Goal: Information Seeking & Learning: Check status

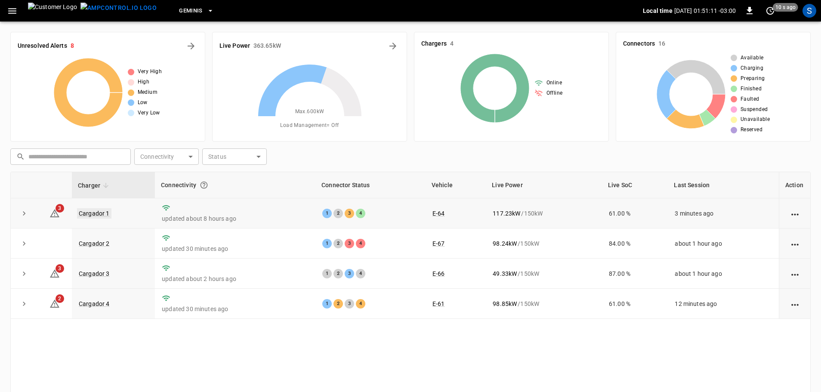
click at [90, 215] on link "Cargador 1" at bounding box center [94, 213] width 34 height 10
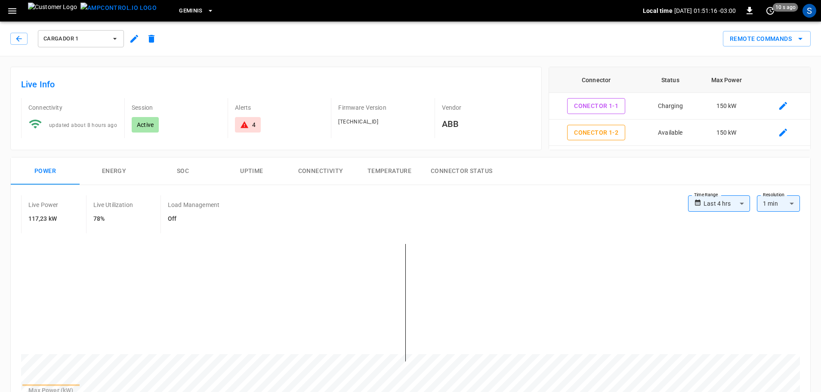
click at [8, 38] on div "Cargador 1" at bounding box center [83, 37] width 153 height 24
click at [15, 40] on icon "button" at bounding box center [19, 38] width 9 height 9
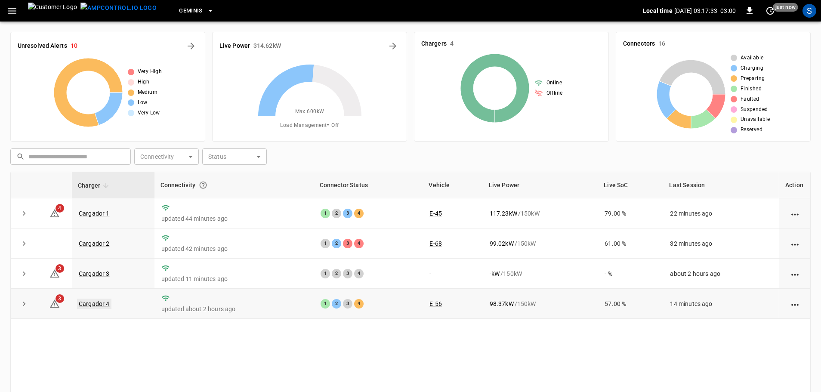
click at [106, 305] on link "Cargador 4" at bounding box center [94, 304] width 34 height 10
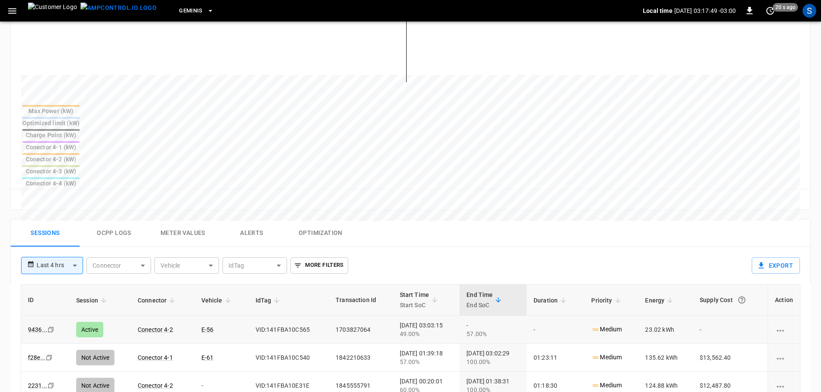
scroll to position [129, 0]
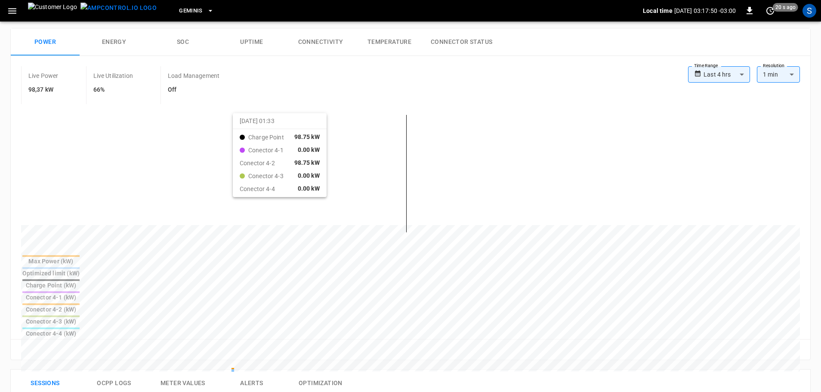
drag, startPoint x: 198, startPoint y: 124, endPoint x: 238, endPoint y: 130, distance: 40.5
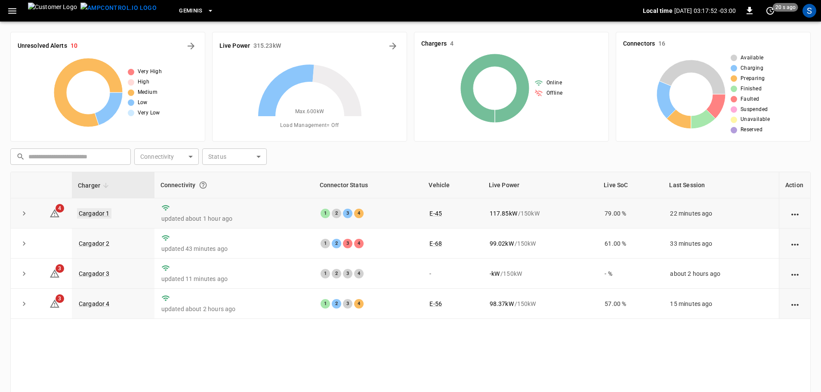
click at [96, 210] on link "Cargador 1" at bounding box center [94, 213] width 34 height 10
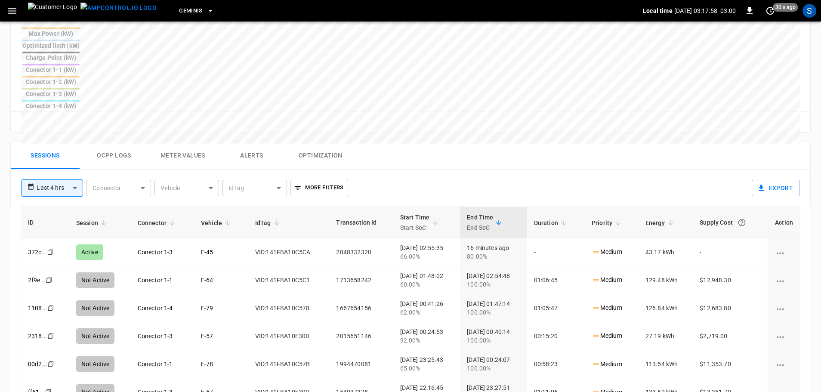
scroll to position [353, 0]
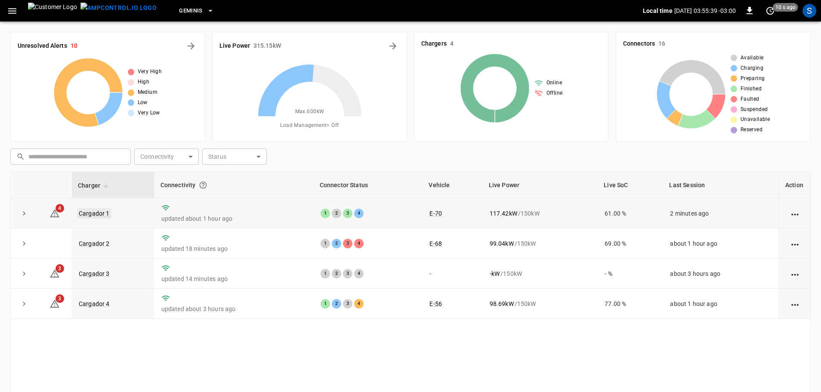
click at [90, 215] on link "Cargador 1" at bounding box center [94, 213] width 34 height 10
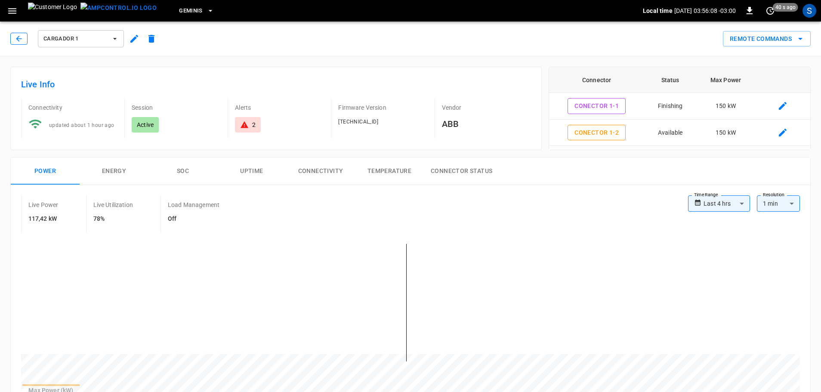
click at [23, 41] on icon "button" at bounding box center [19, 38] width 9 height 9
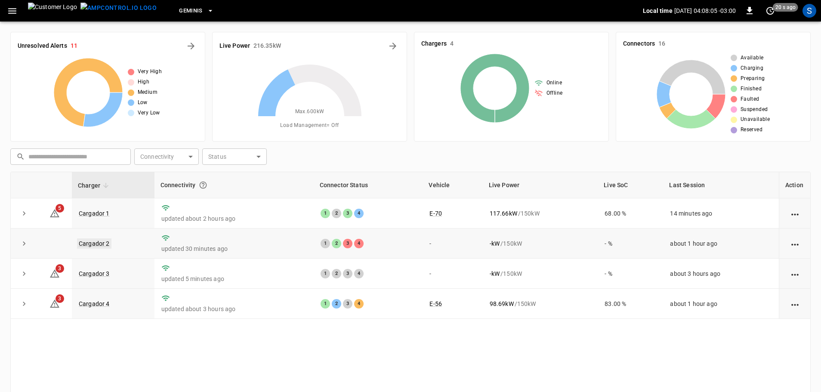
click at [95, 243] on link "Cargador 2" at bounding box center [94, 243] width 34 height 10
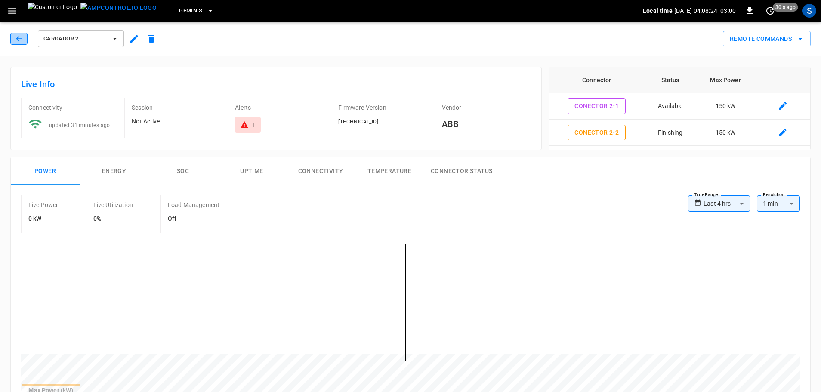
click at [19, 43] on button "button" at bounding box center [18, 39] width 17 height 12
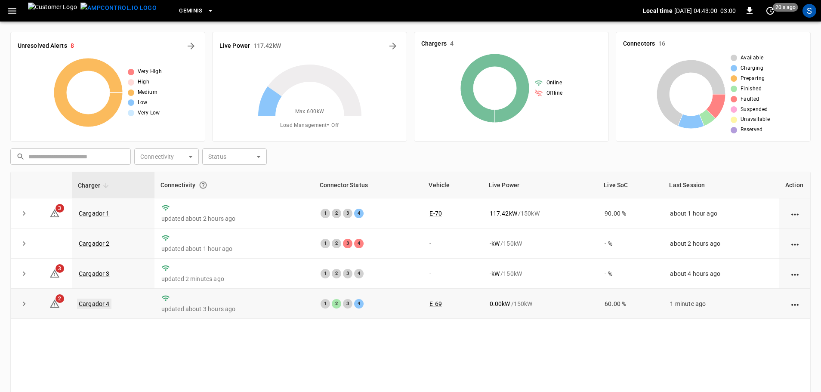
click at [102, 306] on link "Cargador 4" at bounding box center [94, 304] width 34 height 10
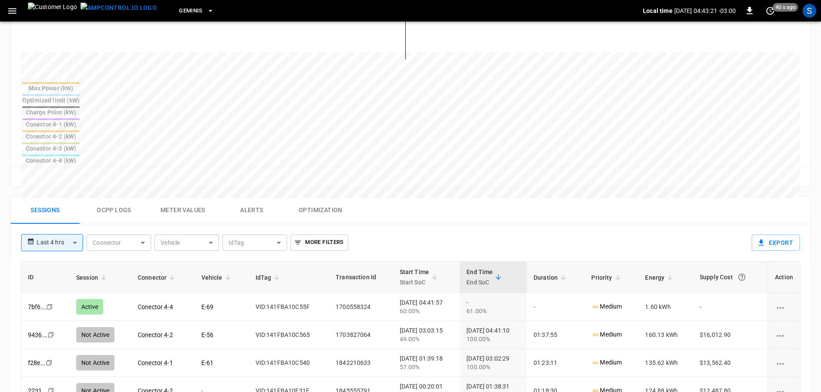
scroll to position [284, 0]
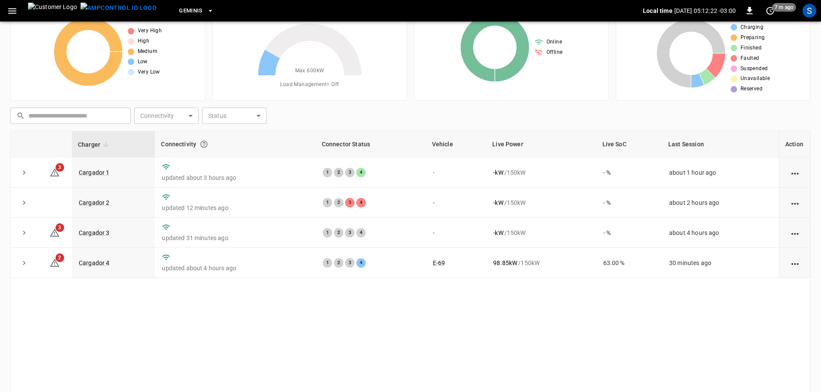
scroll to position [43, 0]
